Goal: Transaction & Acquisition: Purchase product/service

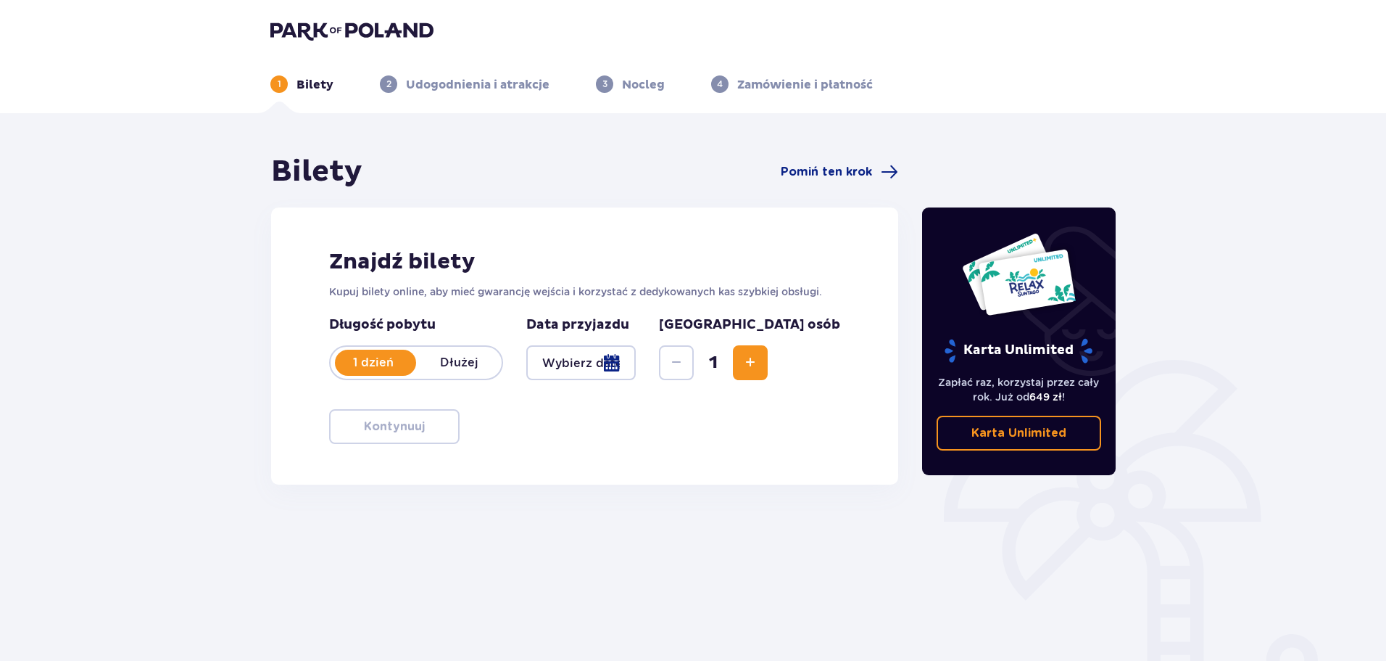
click at [602, 365] on div at bounding box center [580, 362] width 109 height 35
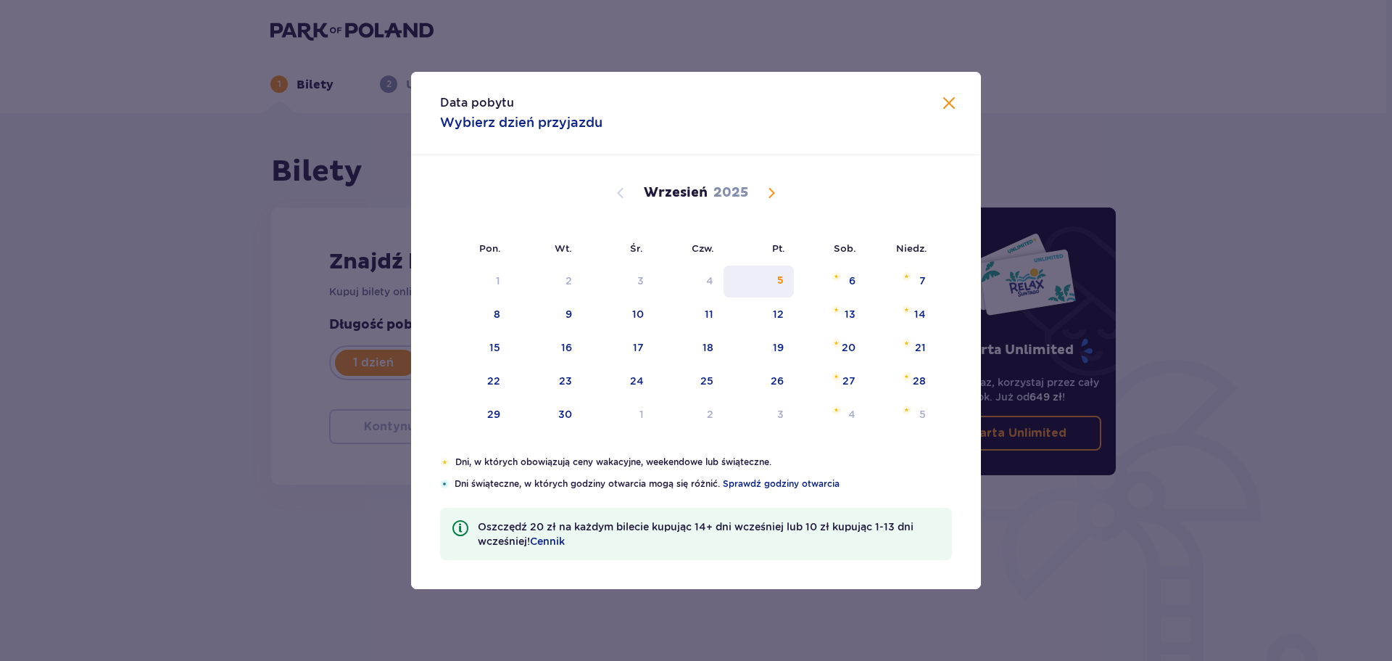
click at [782, 276] on div "5" at bounding box center [780, 280] width 7 height 15
type input "05.09.25"
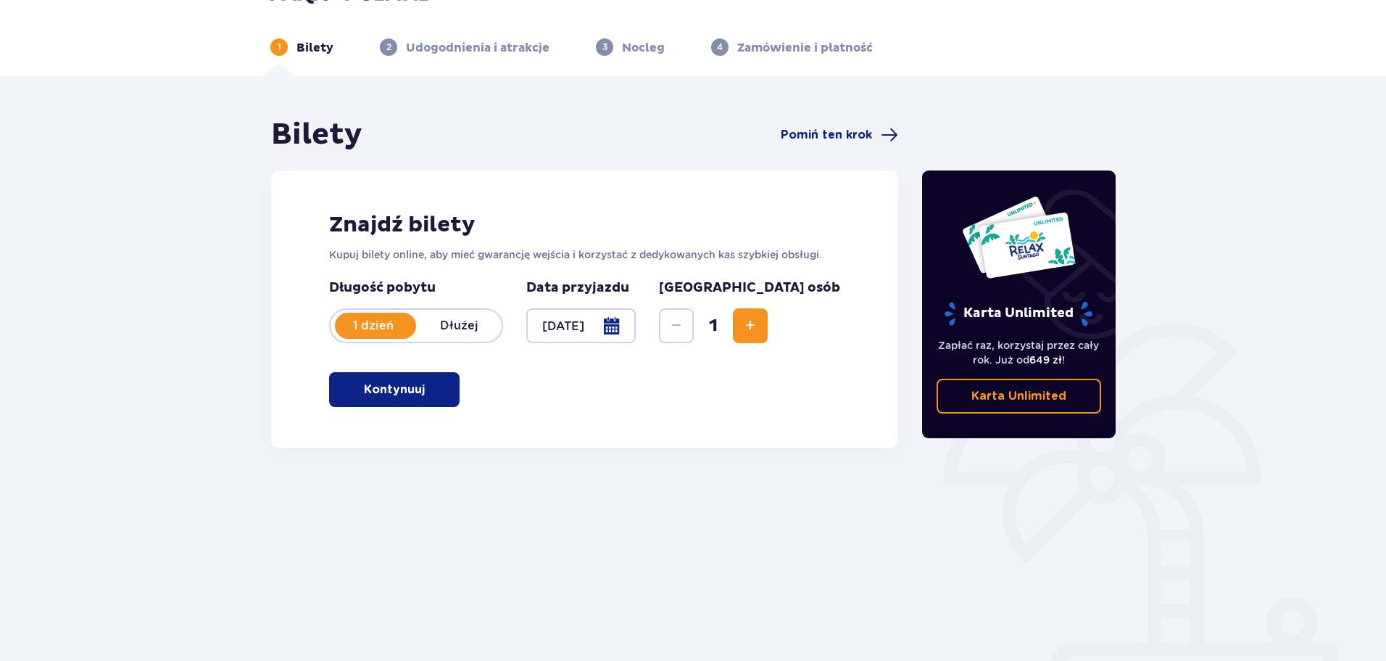
scroll to position [78, 0]
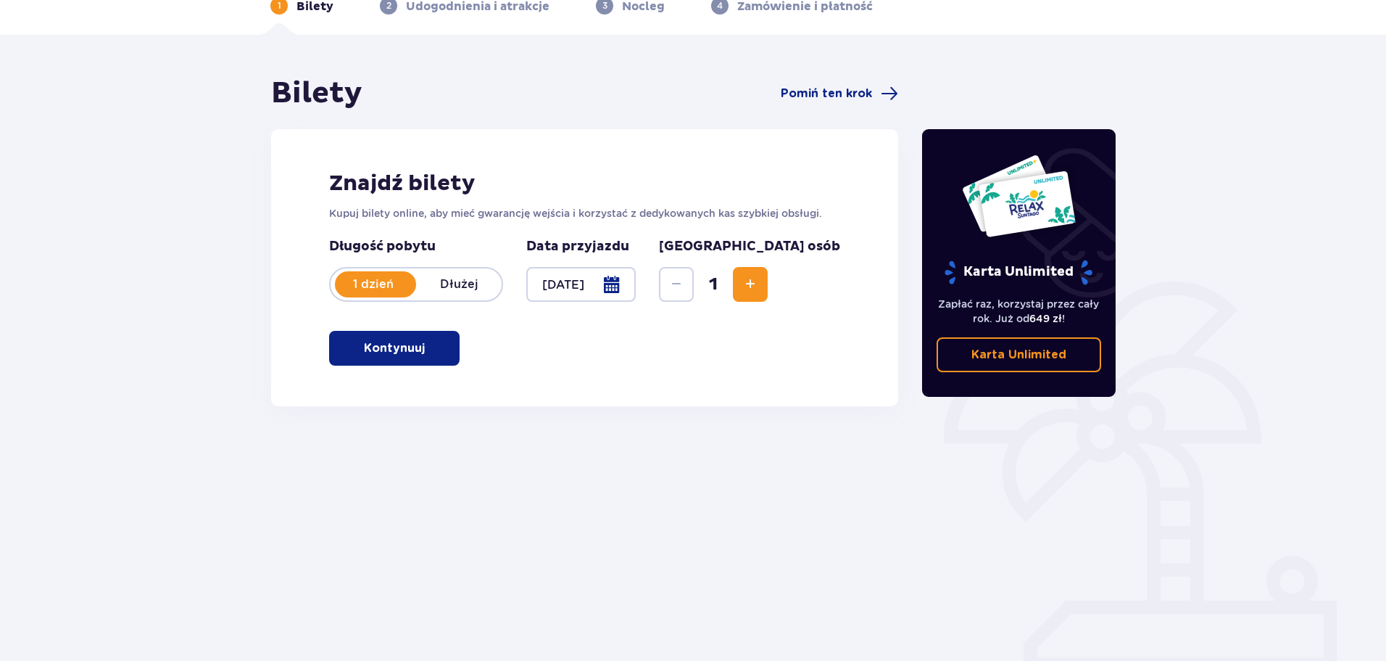
click at [768, 278] on button "Increase" at bounding box center [750, 284] width 35 height 35
click at [408, 347] on p "Kontynuuj" at bounding box center [394, 348] width 61 height 16
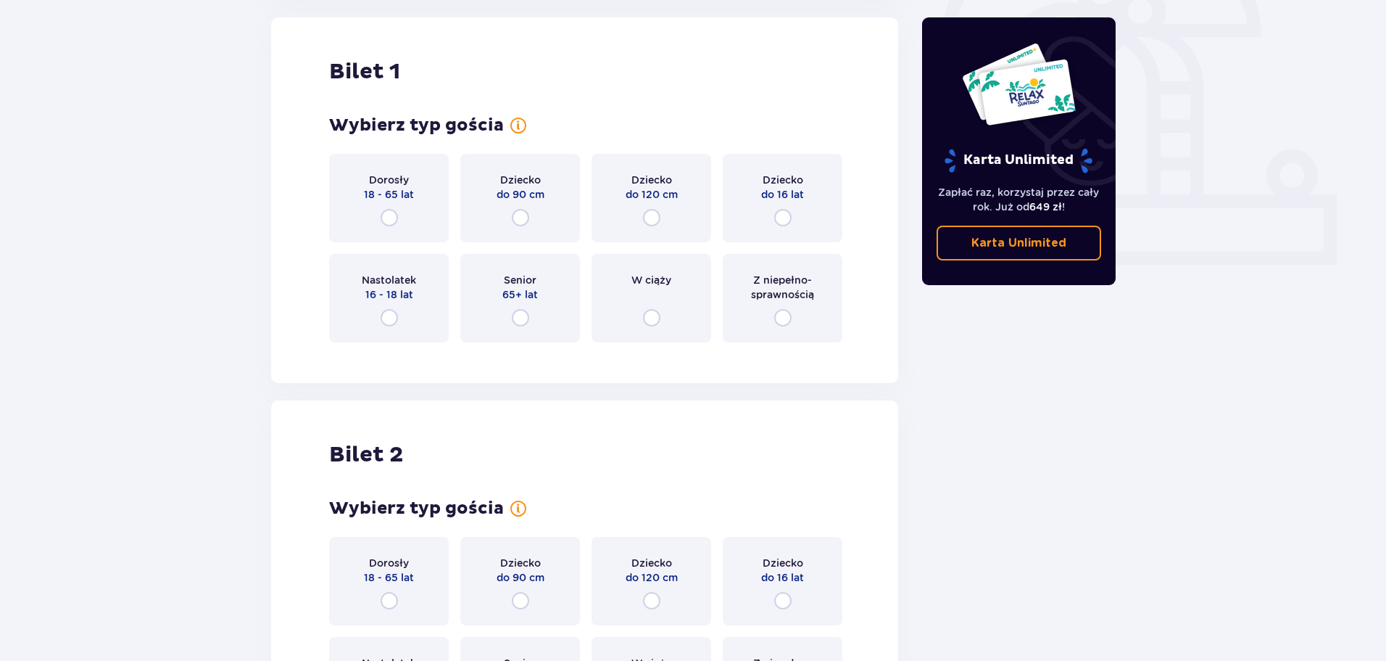
click at [393, 199] on p "18 - 65 lat" at bounding box center [389, 194] width 50 height 15
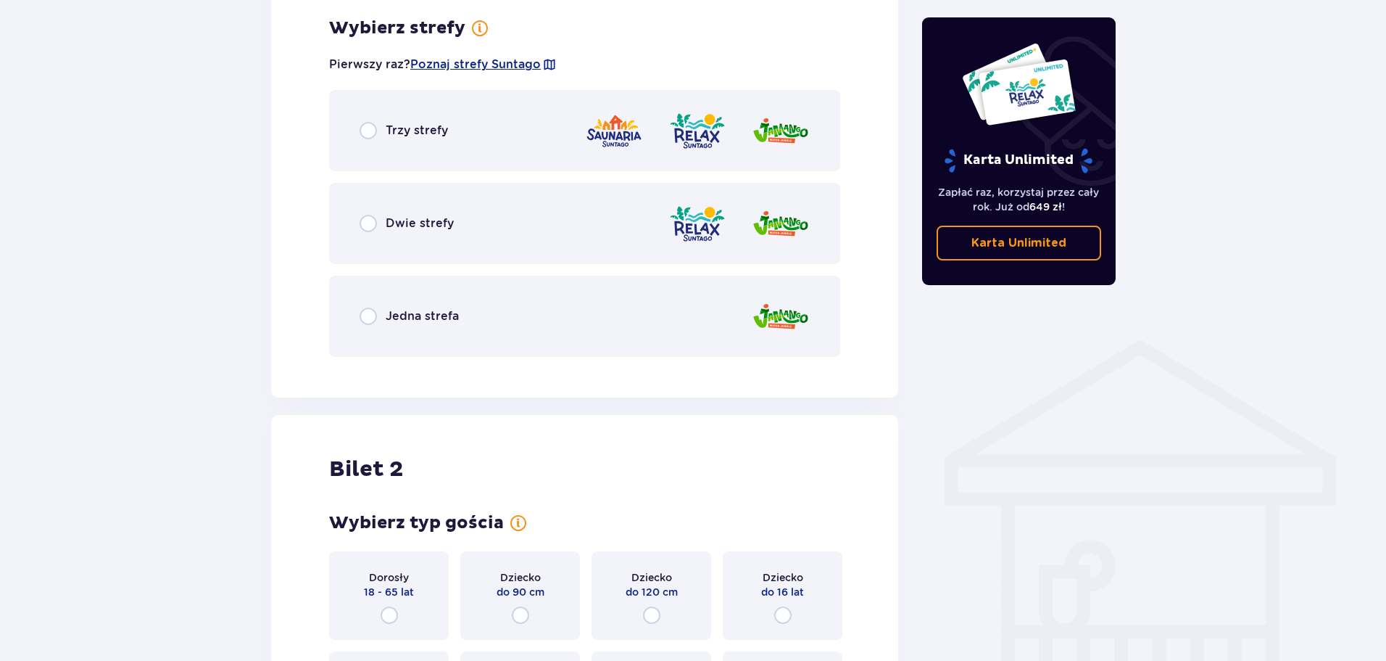
click at [433, 137] on p "Trzy strefy" at bounding box center [417, 131] width 62 height 16
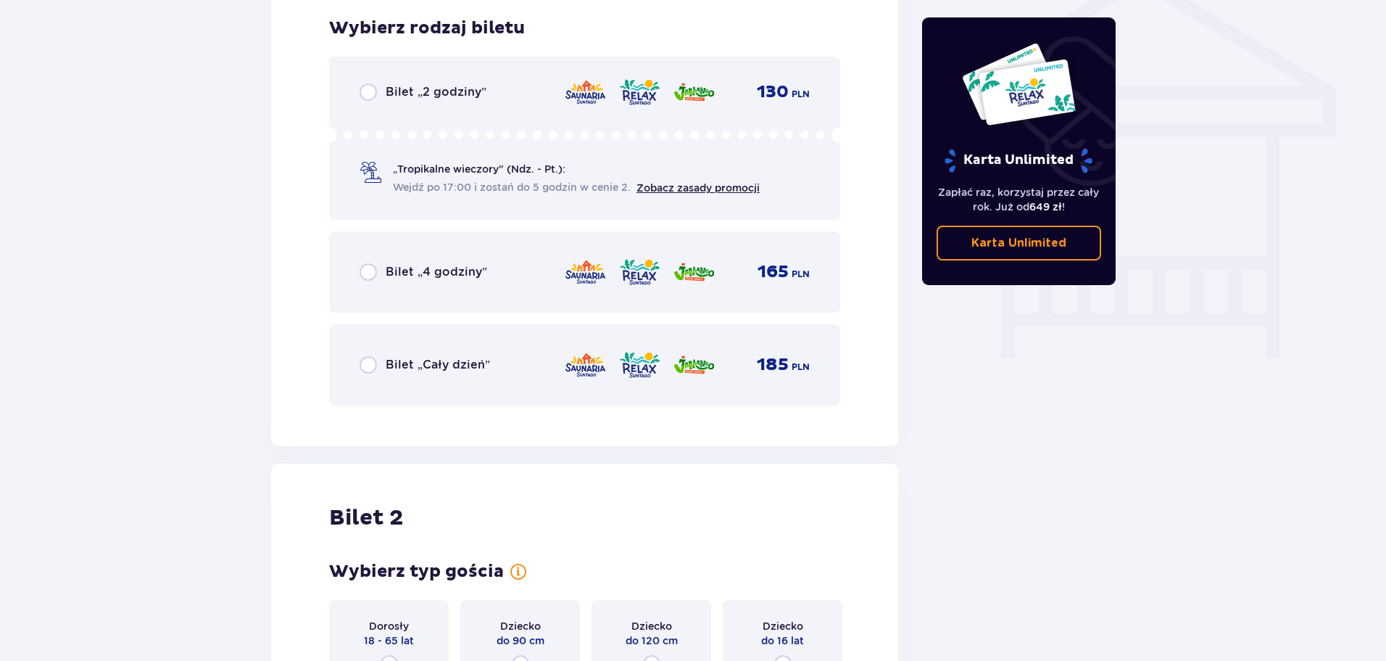
click at [478, 93] on p "Bilet „2 godziny”" at bounding box center [436, 92] width 101 height 16
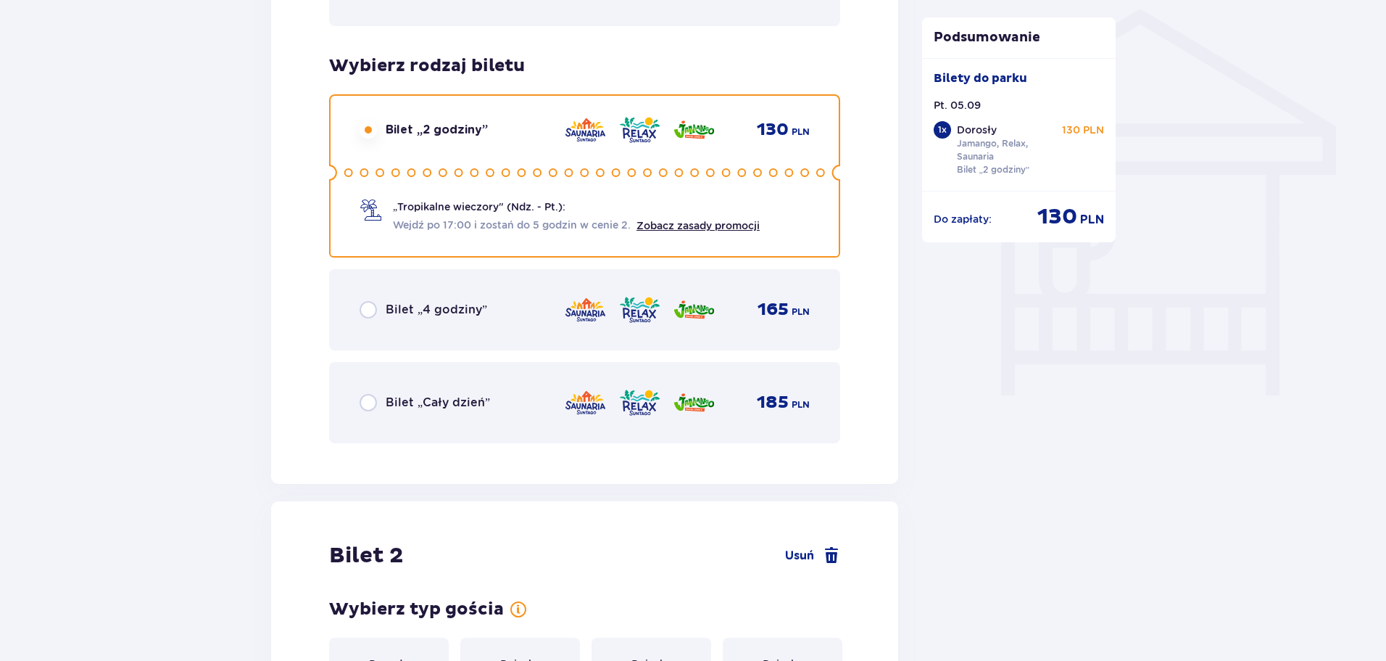
scroll to position [1459, 0]
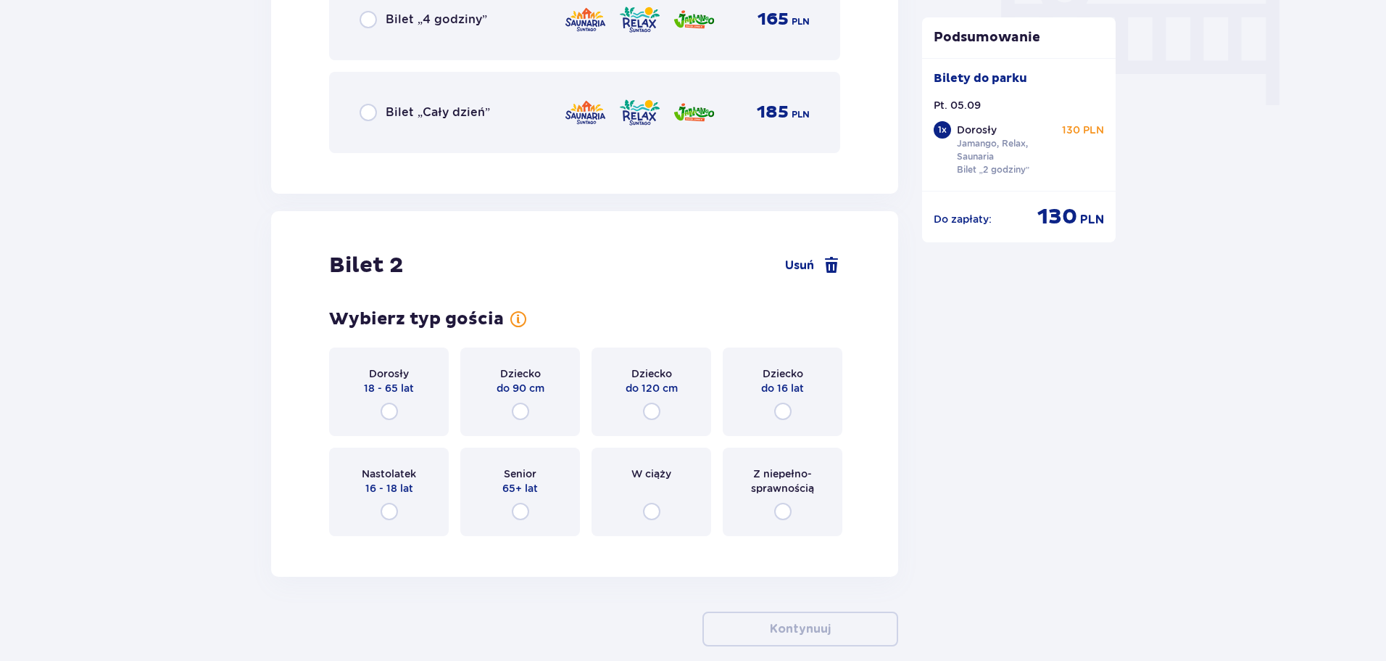
click at [389, 398] on div "Dorosły 18 - 65 lat" at bounding box center [389, 391] width 120 height 88
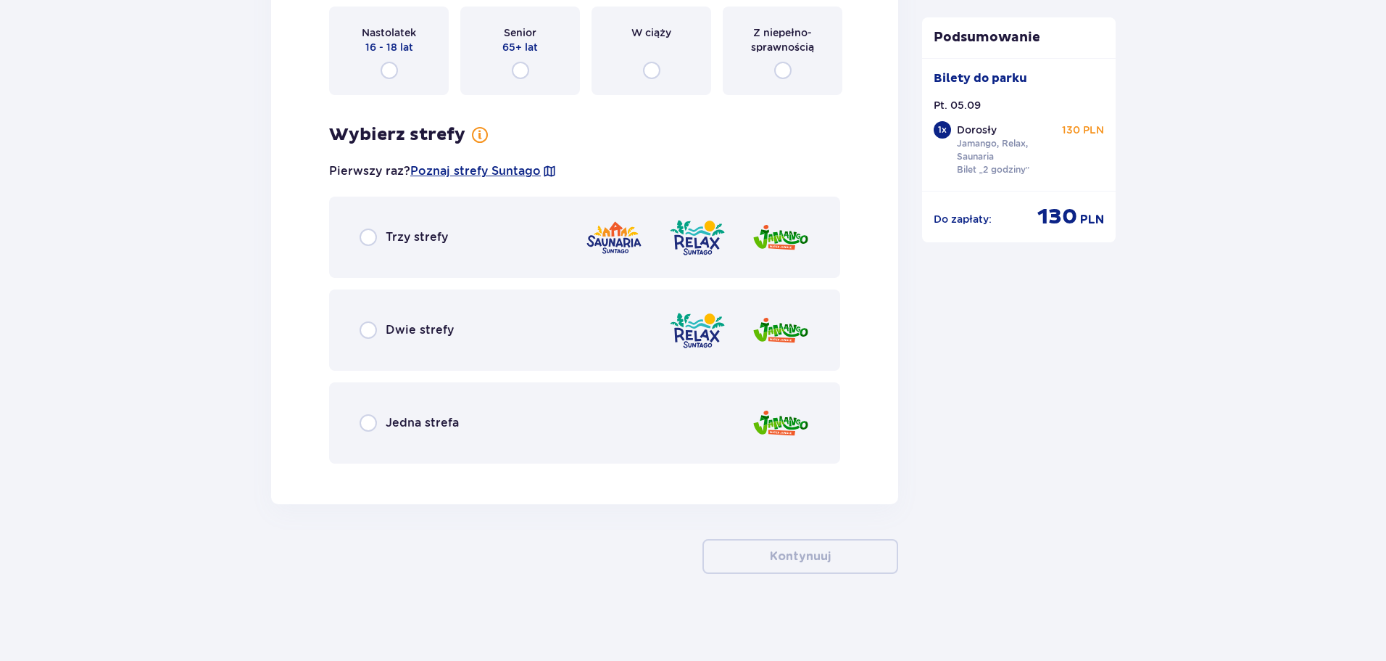
click at [418, 223] on div "Trzy strefy" at bounding box center [584, 237] width 511 height 81
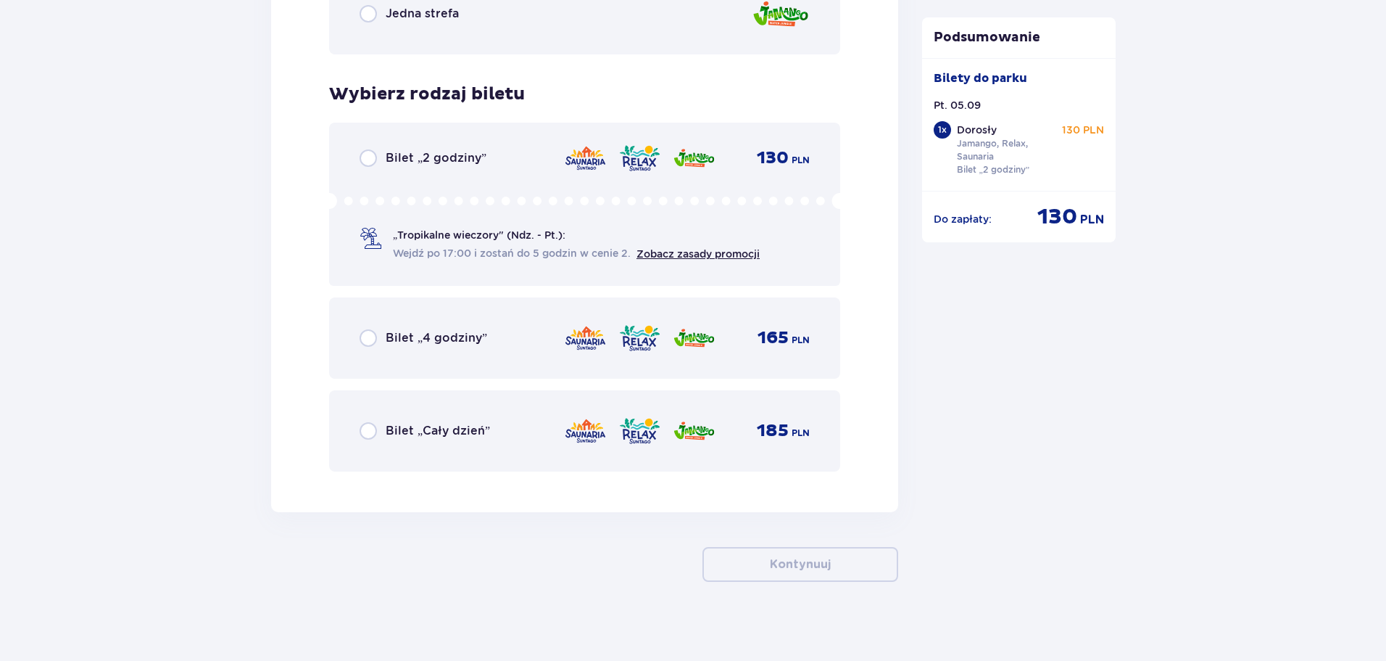
scroll to position [2317, 0]
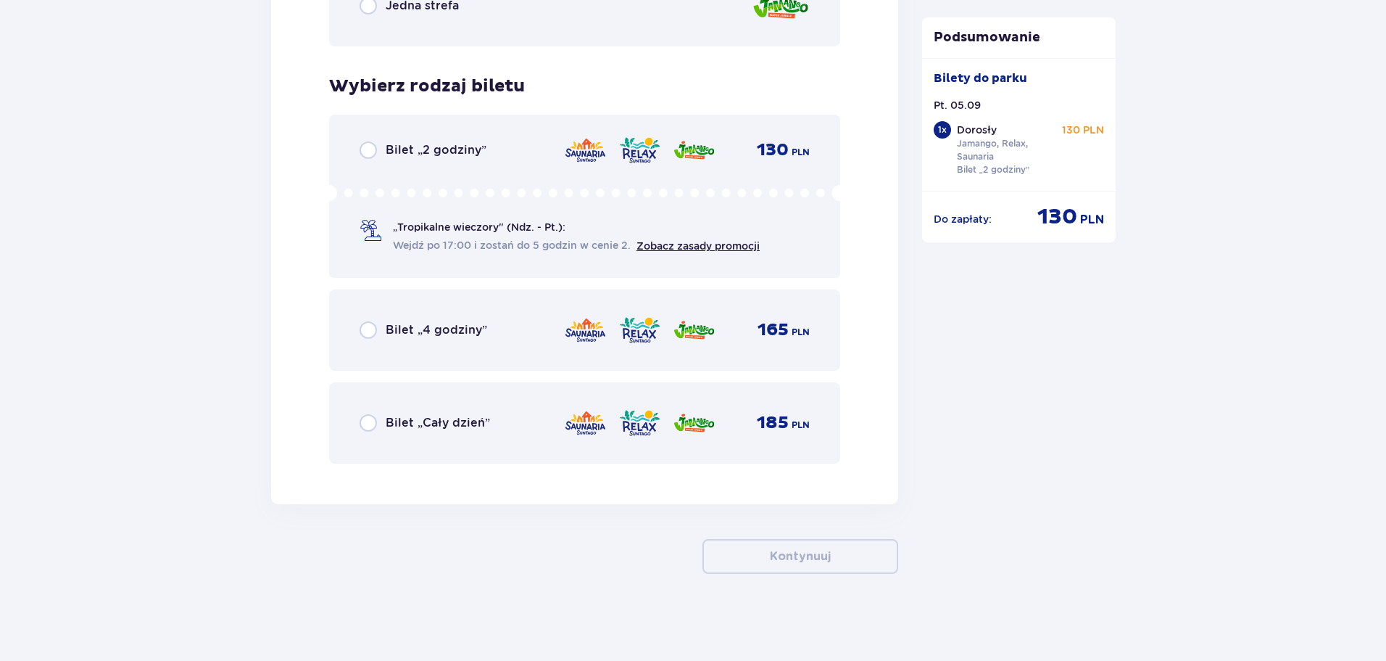
click at [395, 144] on p "Bilet „2 godziny”" at bounding box center [436, 150] width 101 height 16
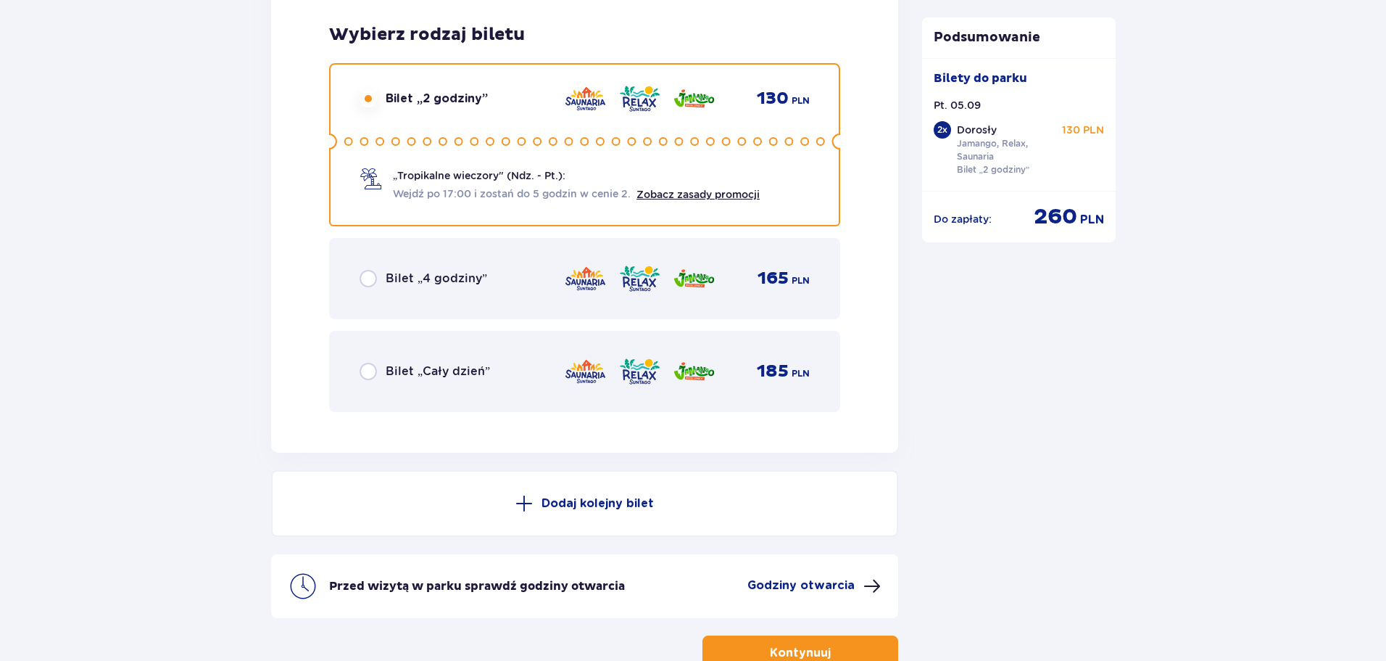
scroll to position [2465, 0]
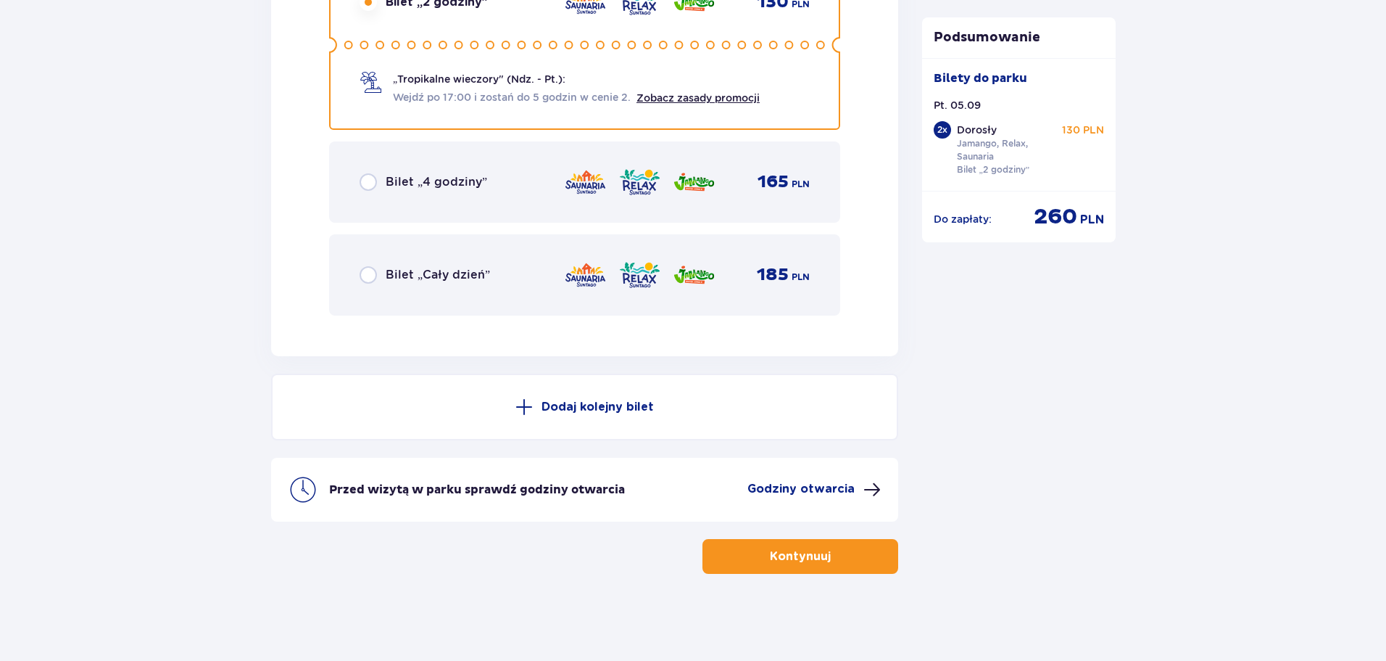
click at [770, 561] on p "Kontynuuj" at bounding box center [800, 556] width 61 height 16
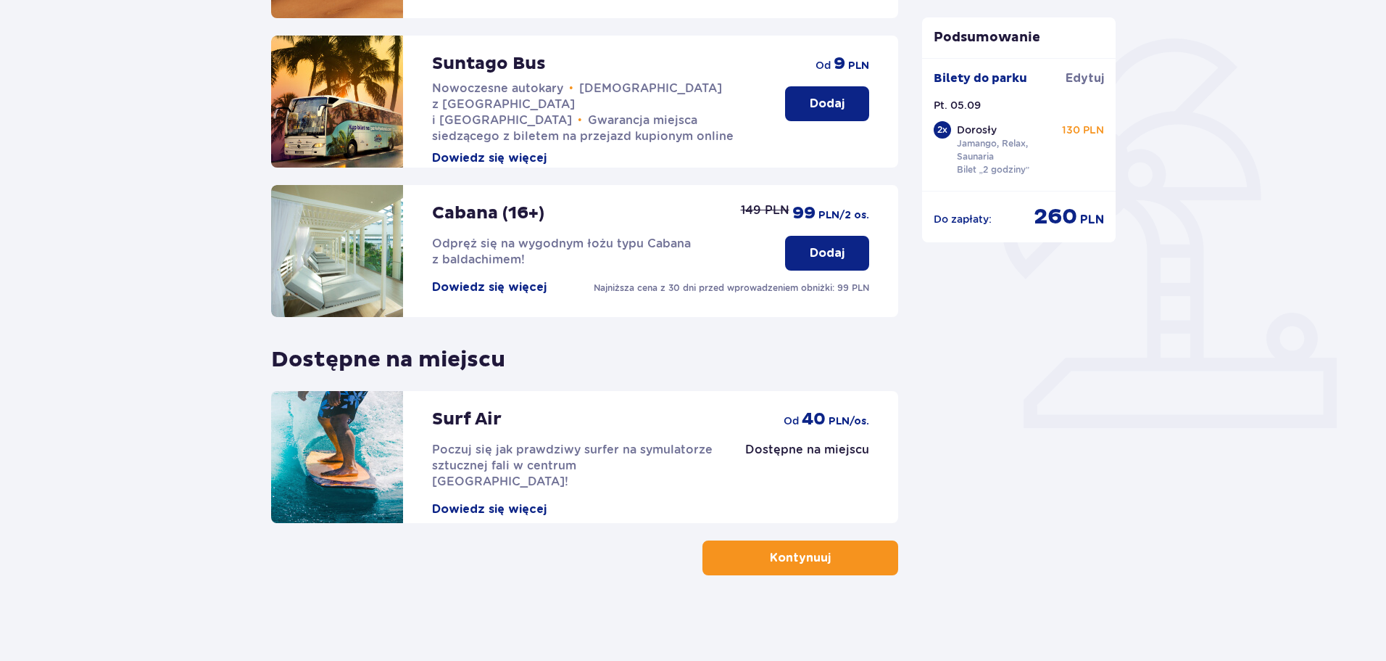
scroll to position [323, 0]
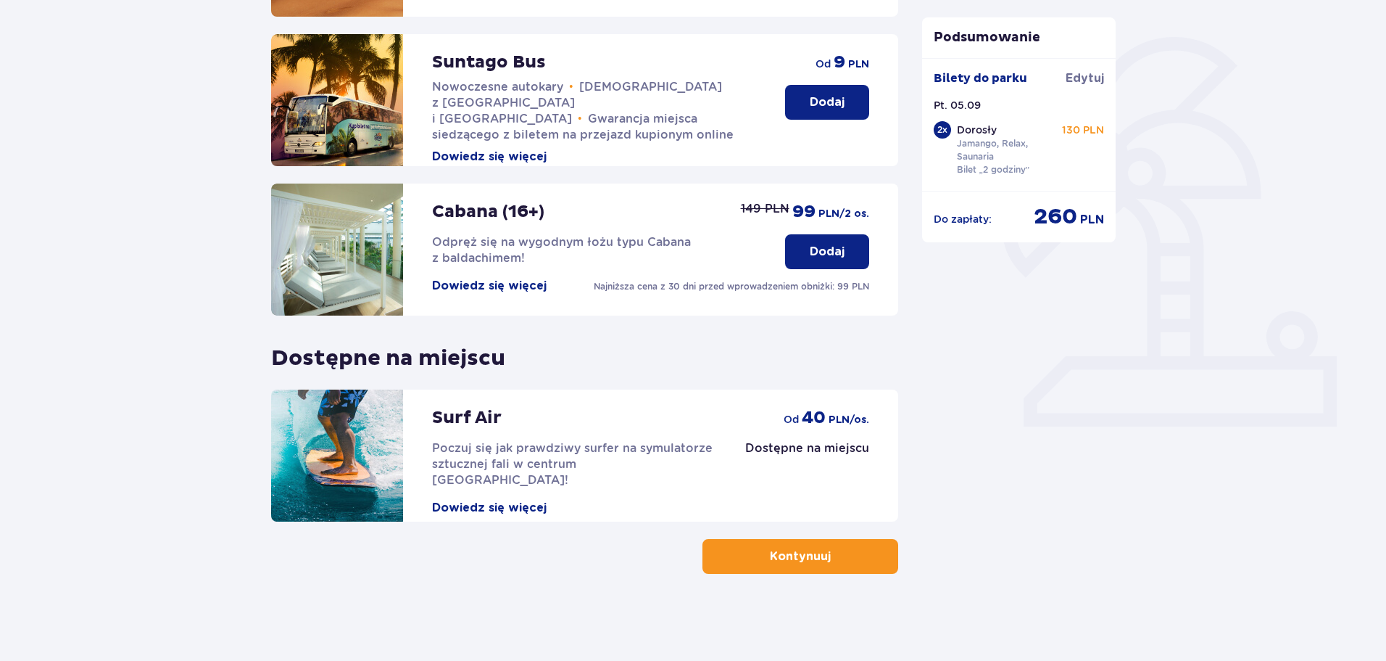
click at [827, 563] on span "button" at bounding box center [833, 555] width 17 height 17
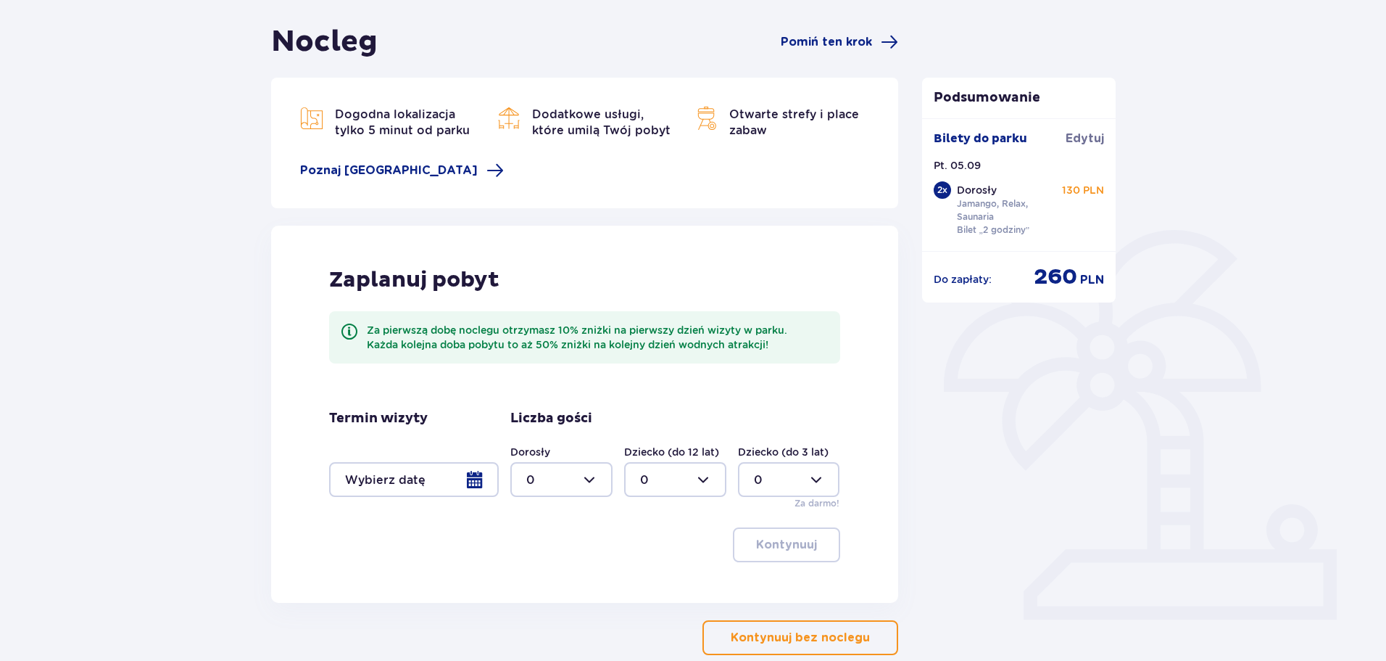
scroll to position [211, 0]
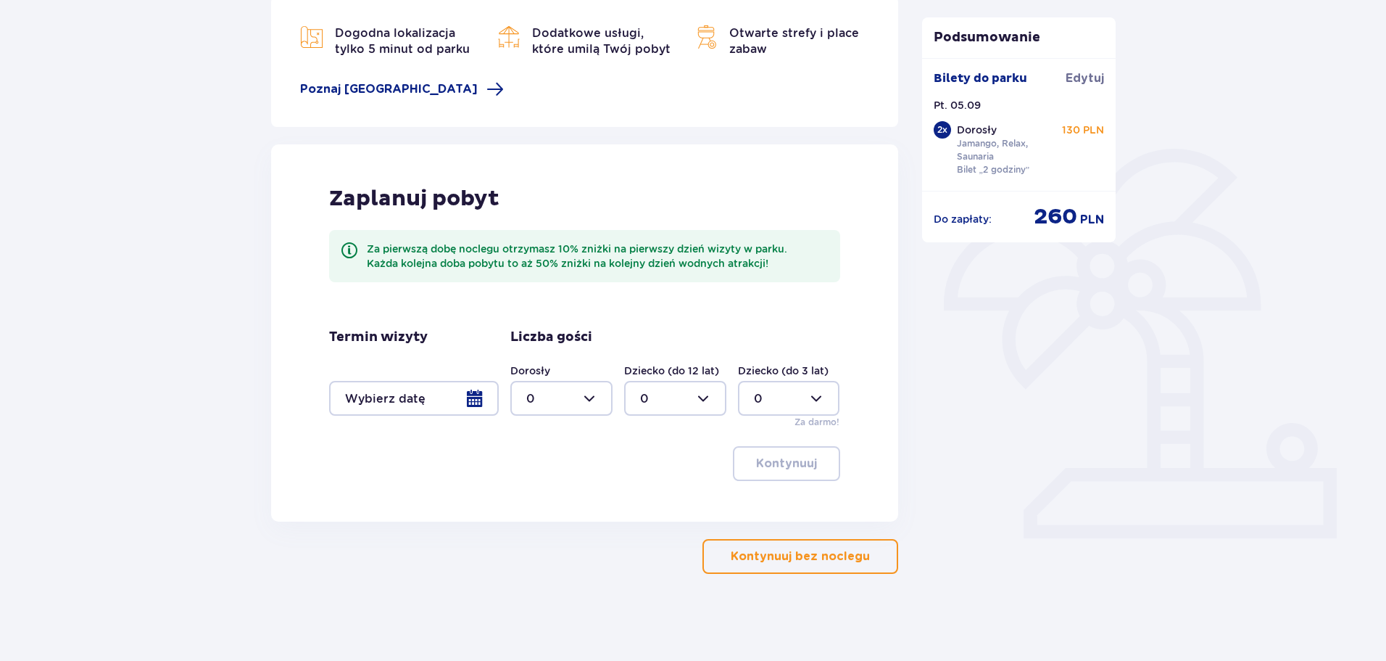
click at [802, 550] on p "Kontynuuj bez noclegu" at bounding box center [800, 556] width 139 height 16
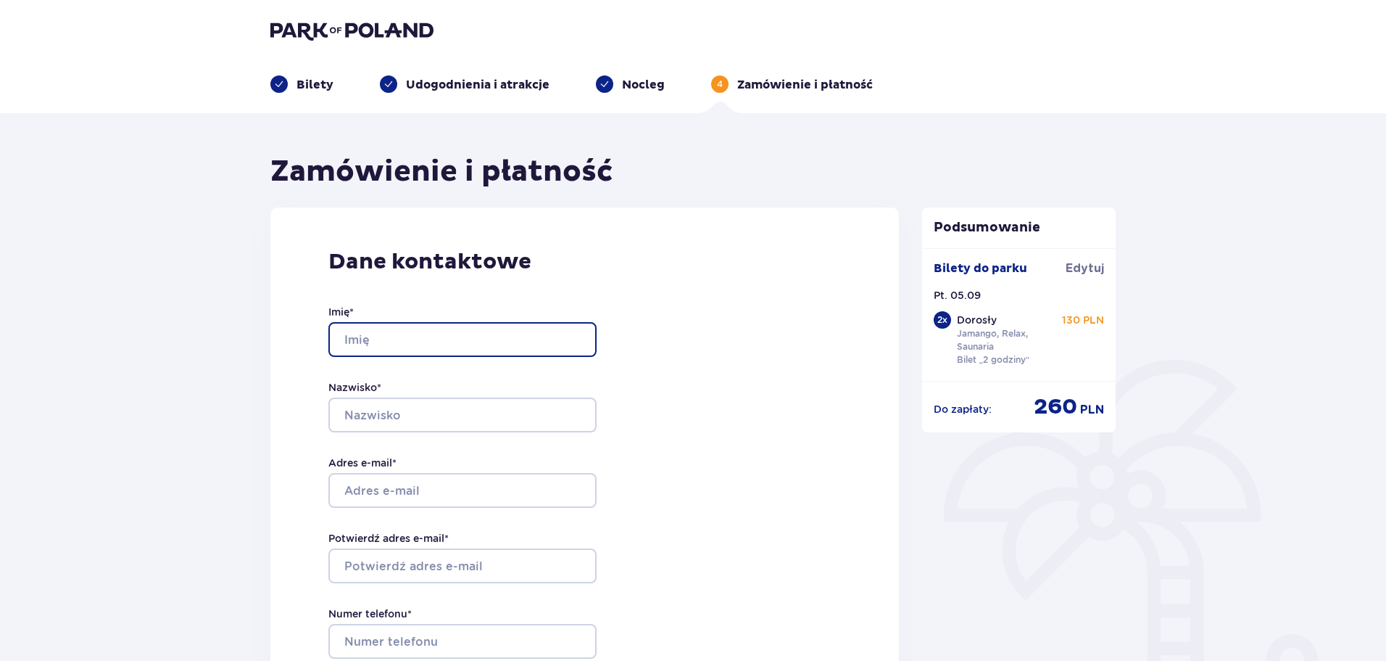
click at [446, 347] on input "Imię *" at bounding box center [462, 339] width 268 height 35
type input "Sebastian"
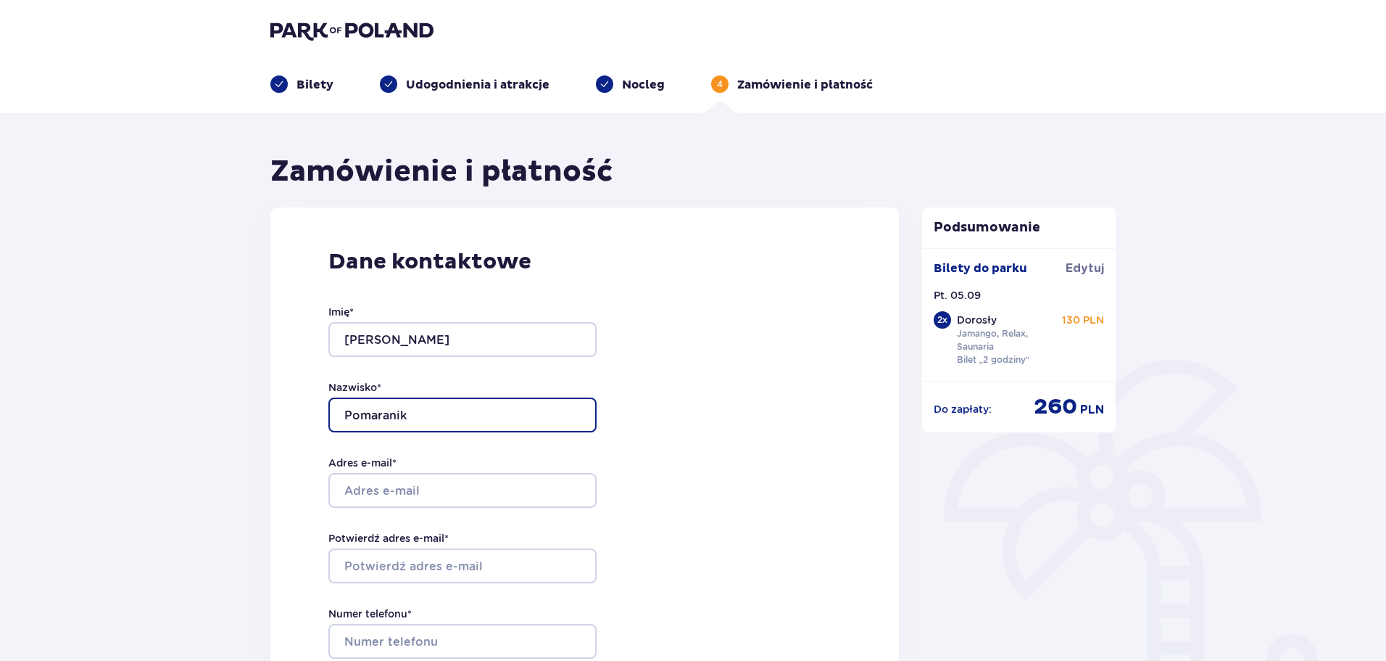
type input "Pomaranik"
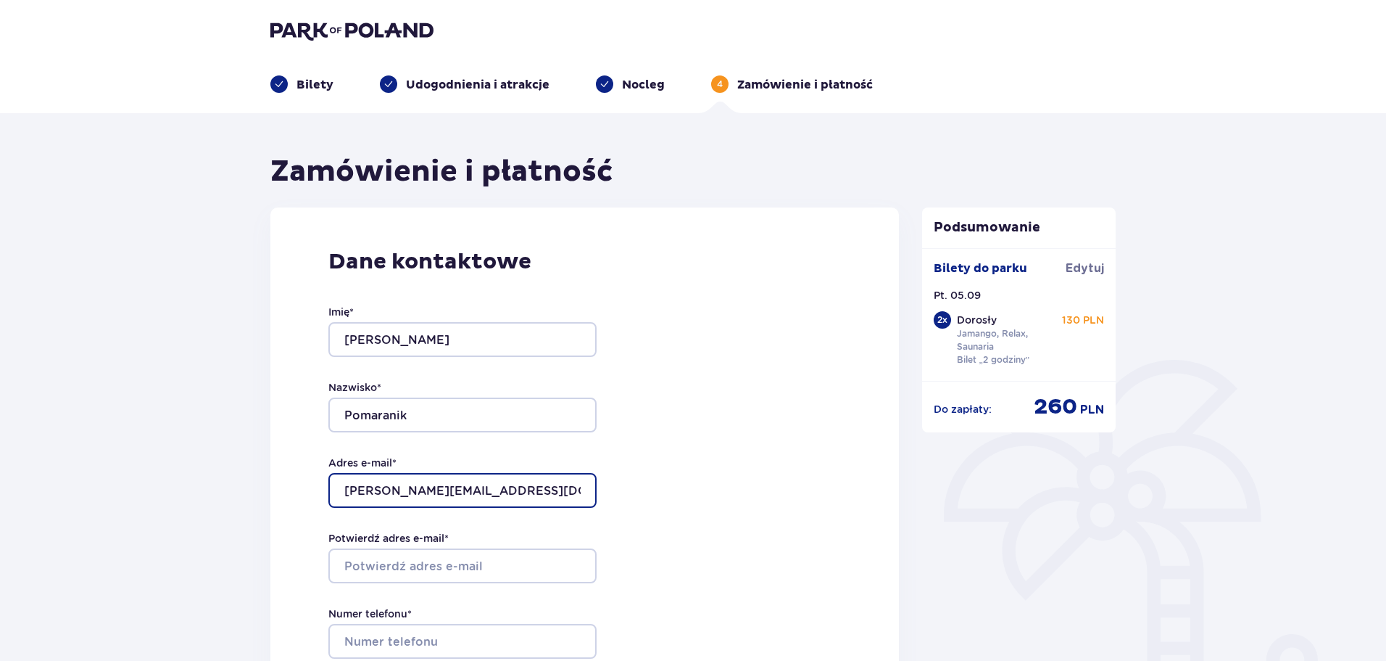
type input "sebastian.pomaranik@gmail.com"
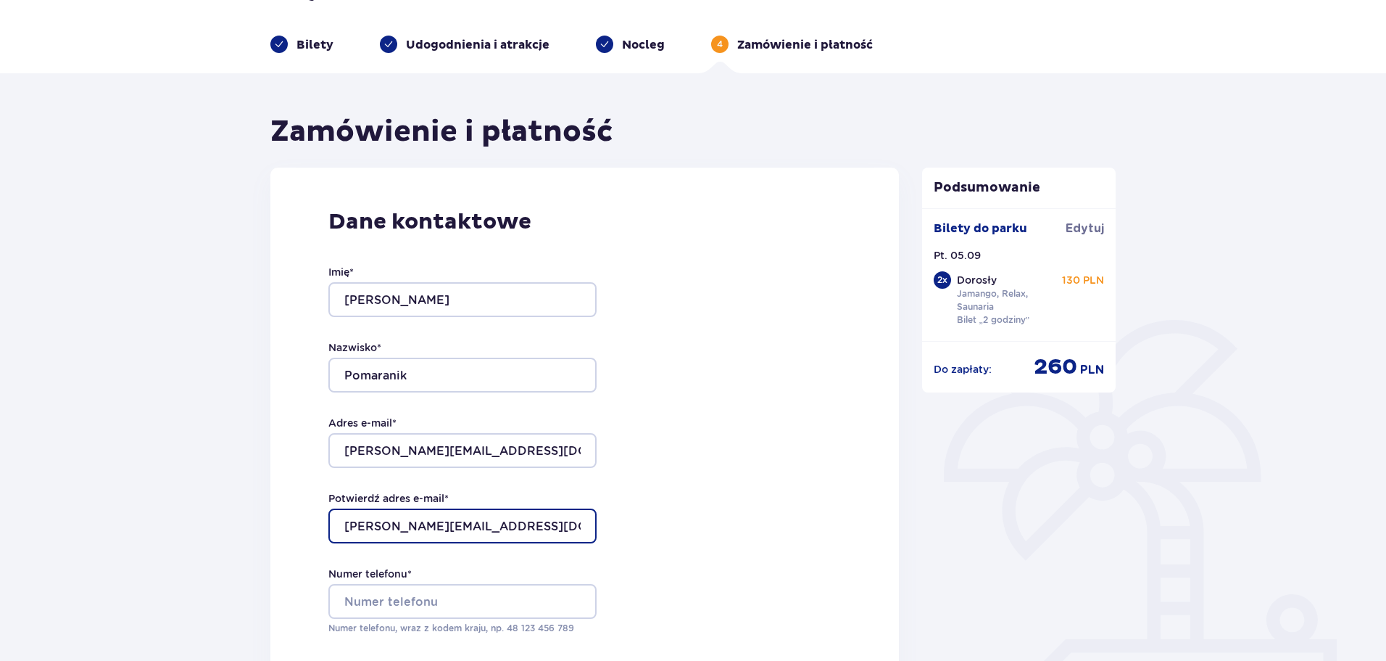
scroll to position [73, 0]
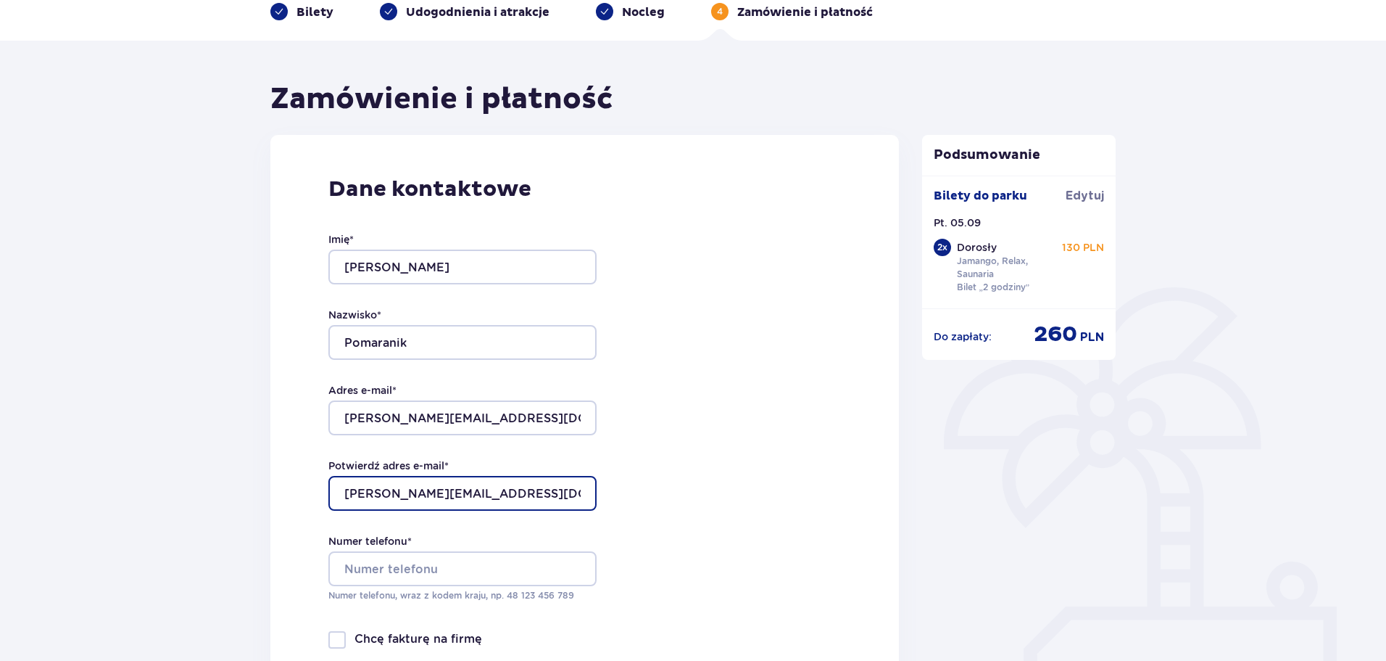
type input "sebastian.pomaranik@gmail.com"
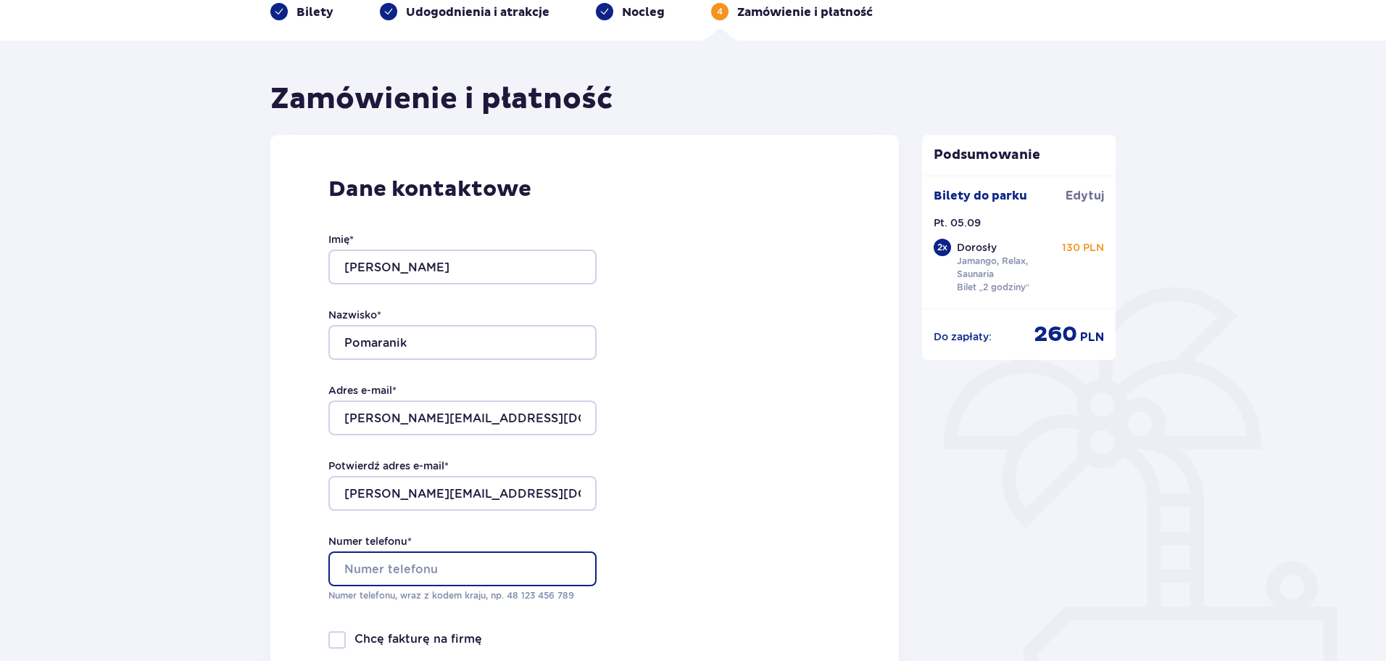
click at [488, 551] on input "Numer telefonu *" at bounding box center [462, 568] width 268 height 35
type input "881444458"
click at [871, 472] on div "Dane kontaktowe Imię * Sebastian Nazwisko * Pomaranik Adres e-mail * sebastian.…" at bounding box center [584, 439] width 629 height 609
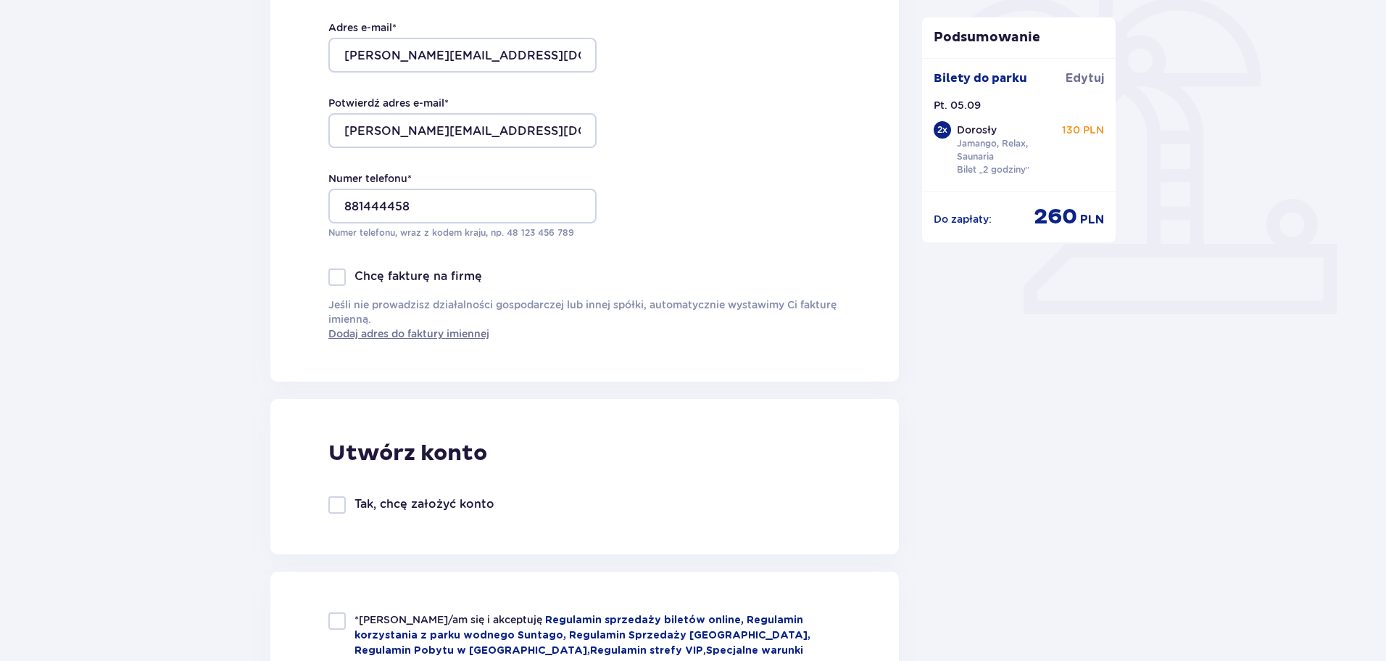
scroll to position [653, 0]
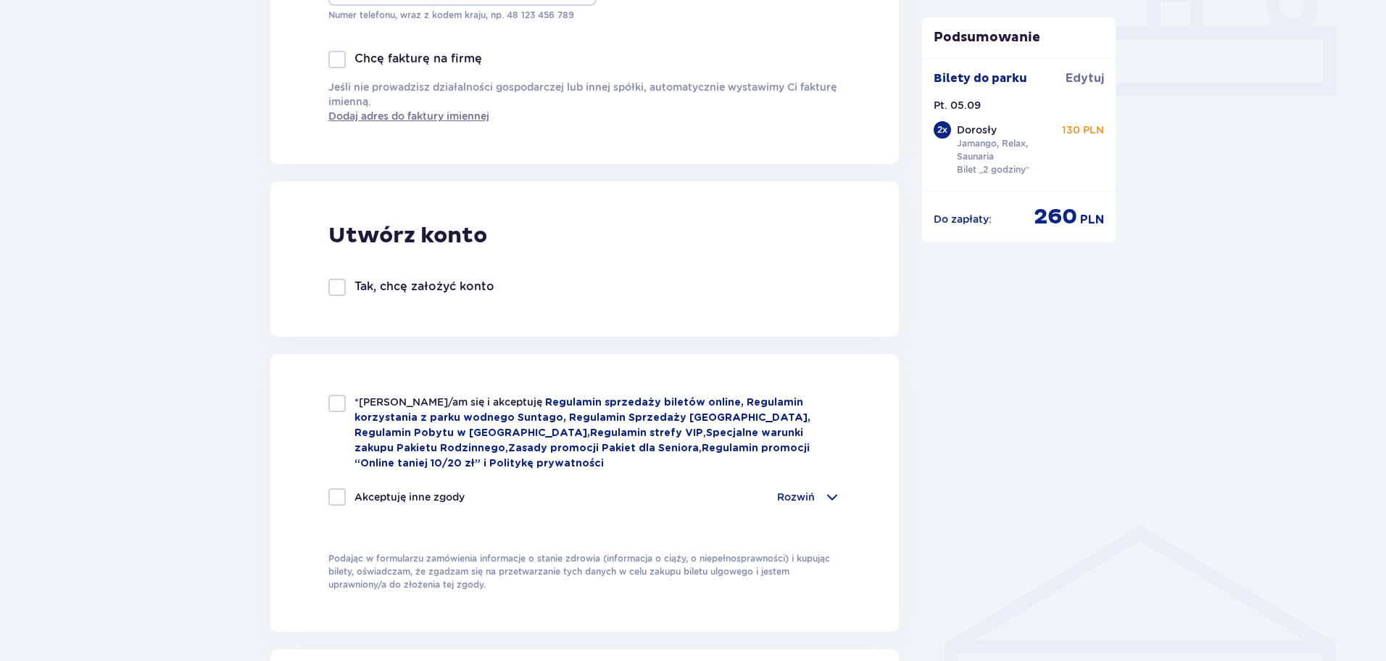
click at [341, 402] on div at bounding box center [336, 402] width 17 height 17
checkbox input "true"
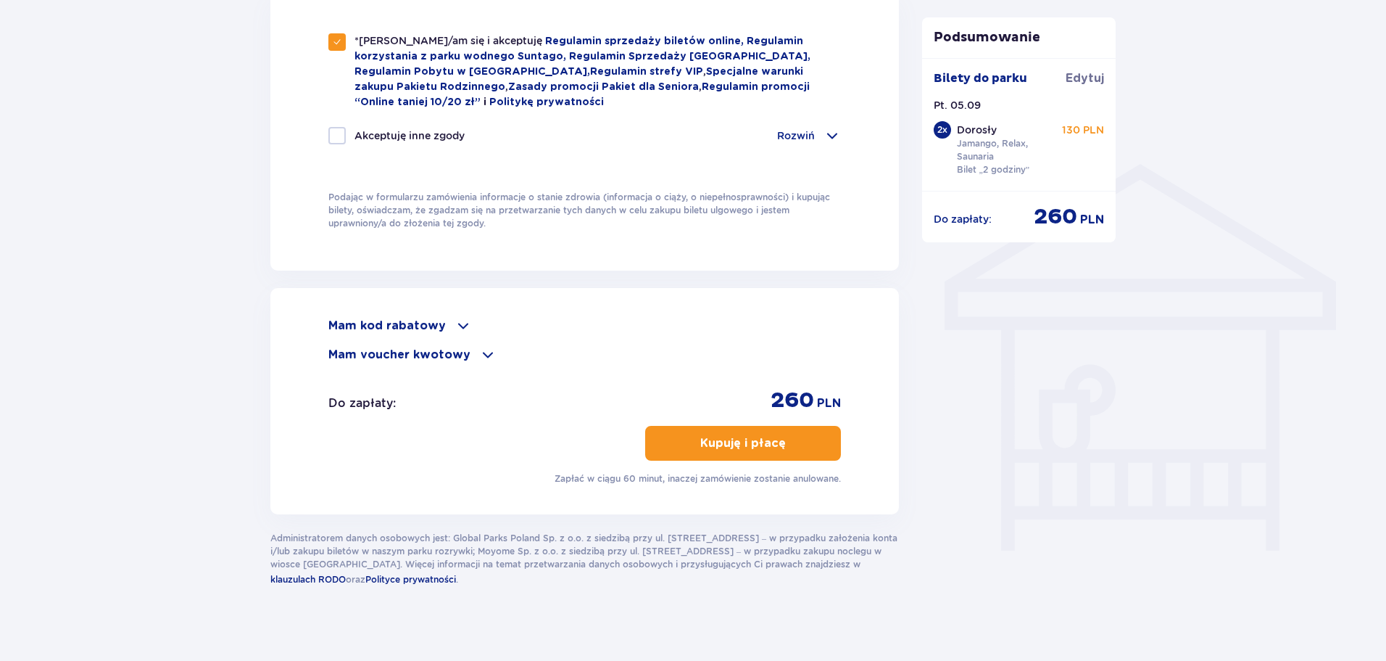
scroll to position [1015, 0]
click at [758, 445] on p "Kupuję i płacę" at bounding box center [743, 442] width 86 height 16
